Goal: Information Seeking & Learning: Find specific page/section

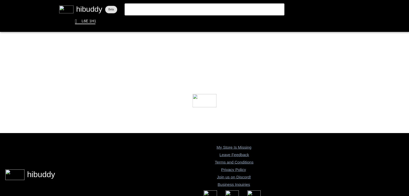
click at [222, 11] on flt-glass-pane at bounding box center [204, 98] width 409 height 196
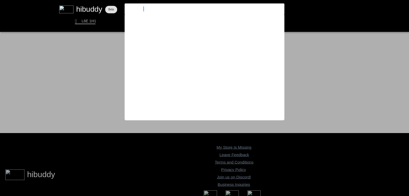
type input "valley girl"
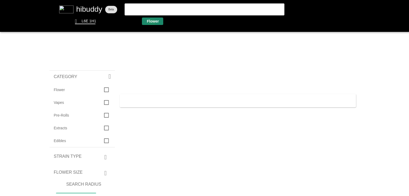
click at [151, 22] on flt-glass-pane at bounding box center [204, 98] width 409 height 196
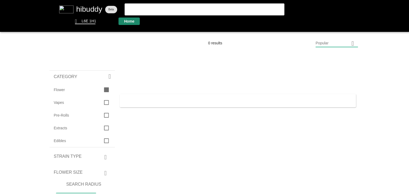
click at [131, 20] on flt-glass-pane at bounding box center [204, 98] width 409 height 196
